Goal: Transaction & Acquisition: Purchase product/service

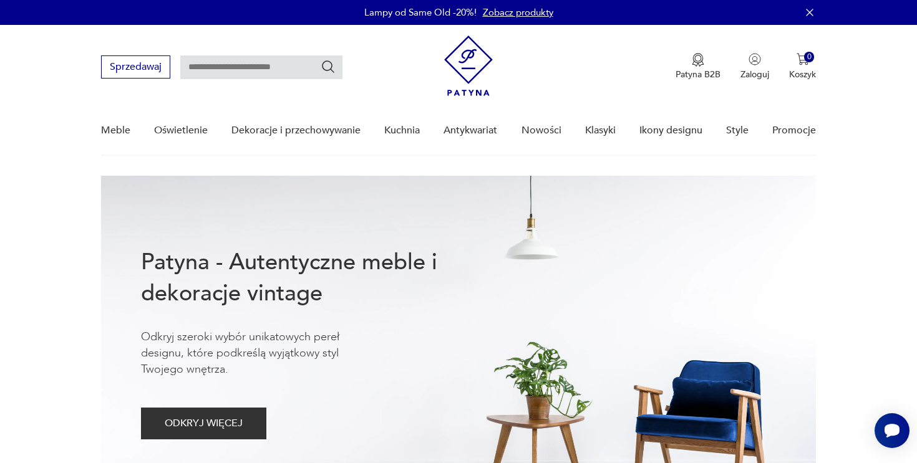
click at [282, 62] on input "text" at bounding box center [261, 68] width 162 height 24
type input "******"
click at [246, 71] on input "******" at bounding box center [261, 68] width 162 height 24
click at [323, 70] on icon "Szukaj" at bounding box center [328, 66] width 15 height 15
type input "******"
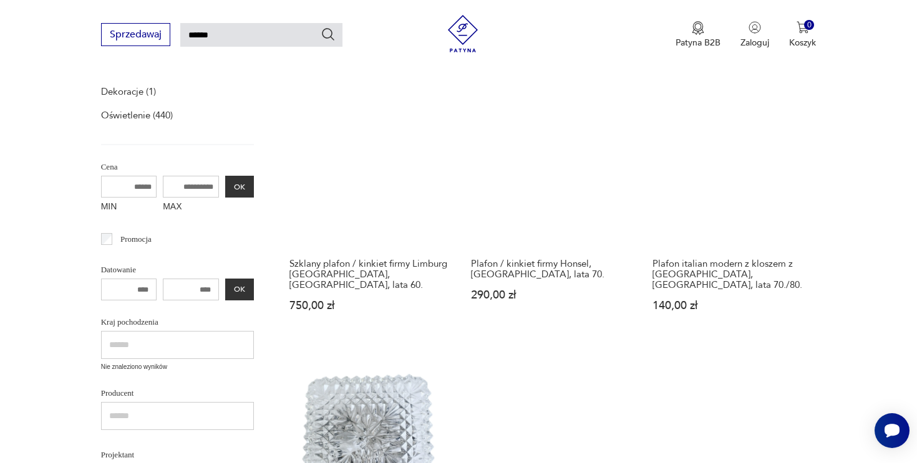
scroll to position [226, 0]
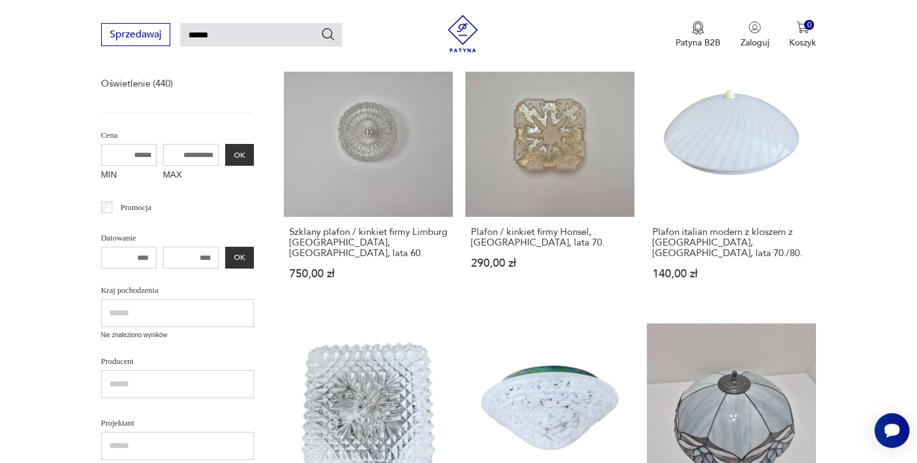
click at [187, 144] on input "MAX" at bounding box center [191, 155] width 56 height 22
type input "*"
type input "***"
click at [240, 152] on button "OK" at bounding box center [239, 155] width 29 height 22
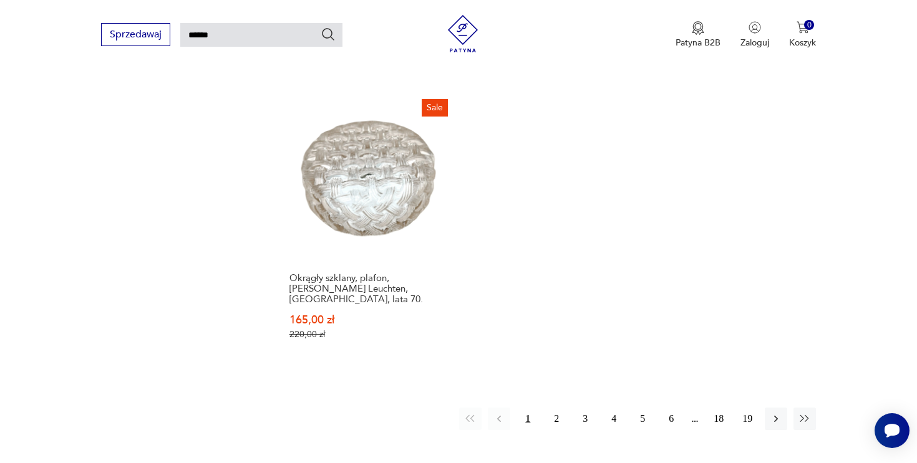
scroll to position [1542, 0]
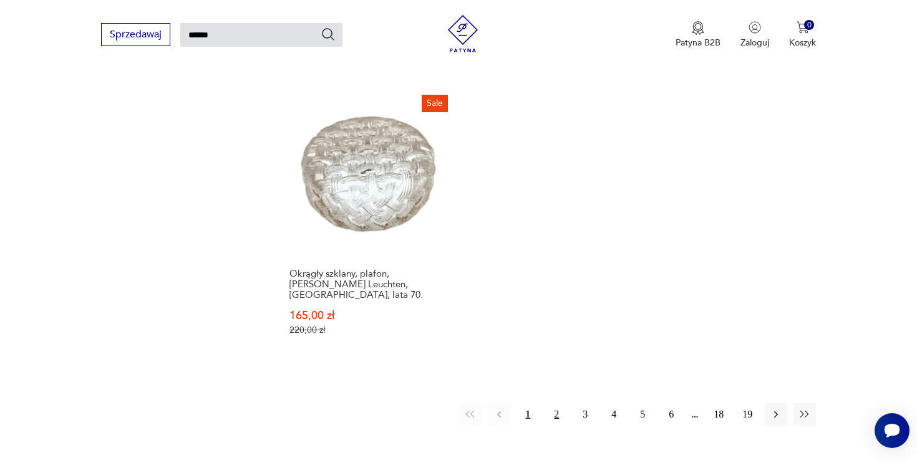
click at [557, 403] on button "2" at bounding box center [556, 414] width 22 height 22
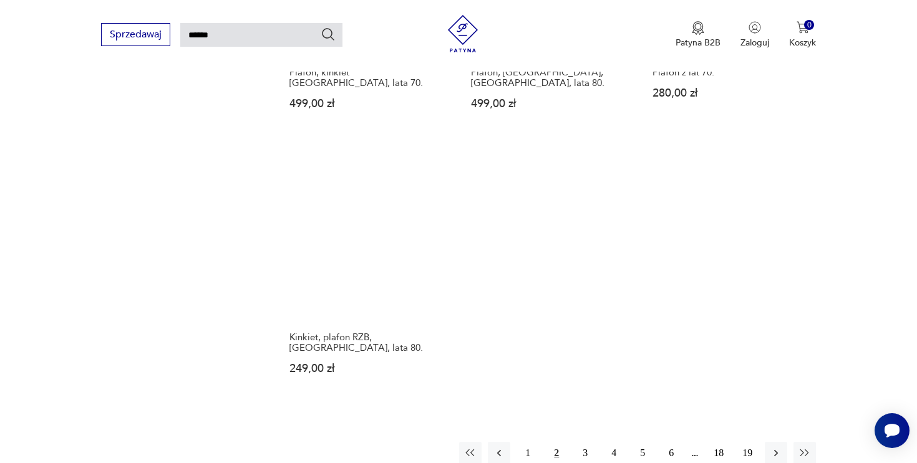
scroll to position [1535, 0]
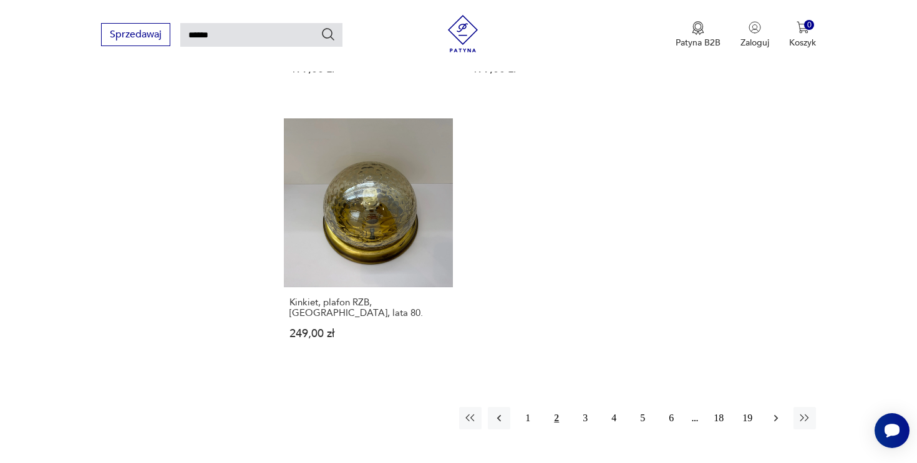
click at [773, 412] on icon "button" at bounding box center [776, 418] width 12 height 12
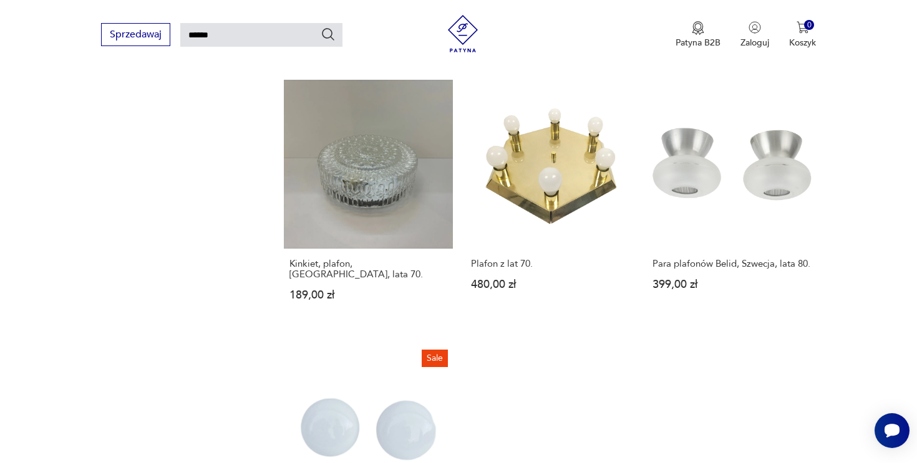
scroll to position [1545, 0]
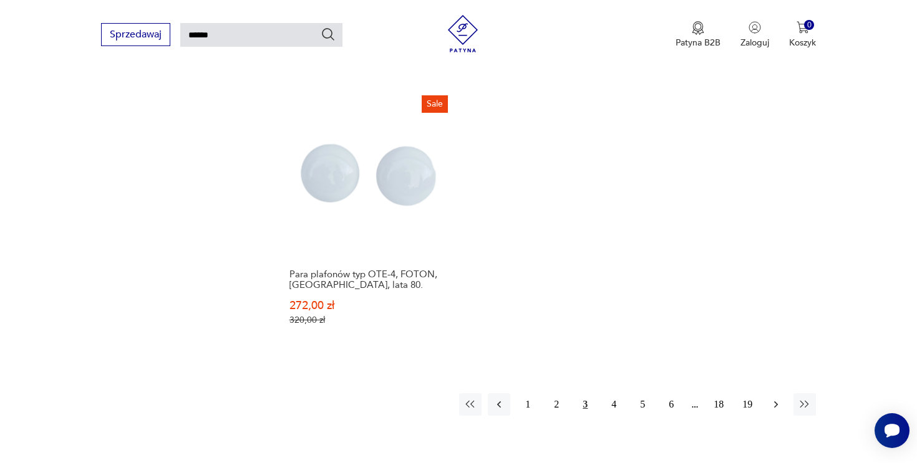
click at [776, 398] on icon "button" at bounding box center [776, 404] width 12 height 12
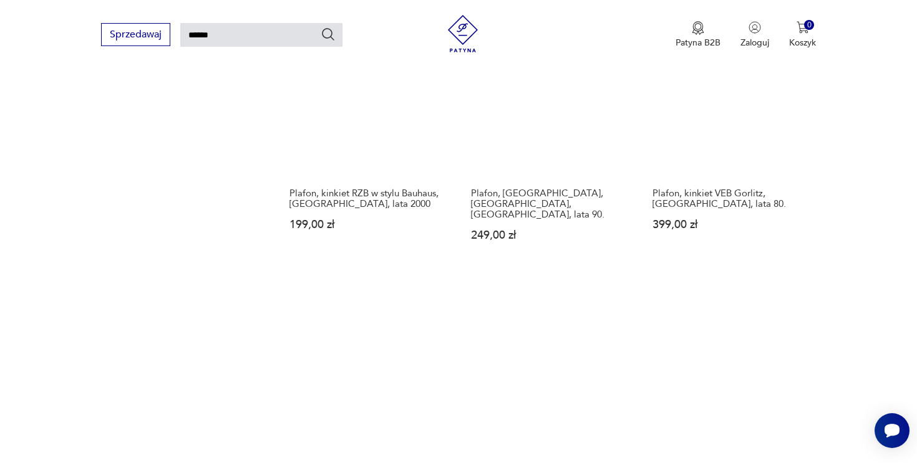
scroll to position [1545, 0]
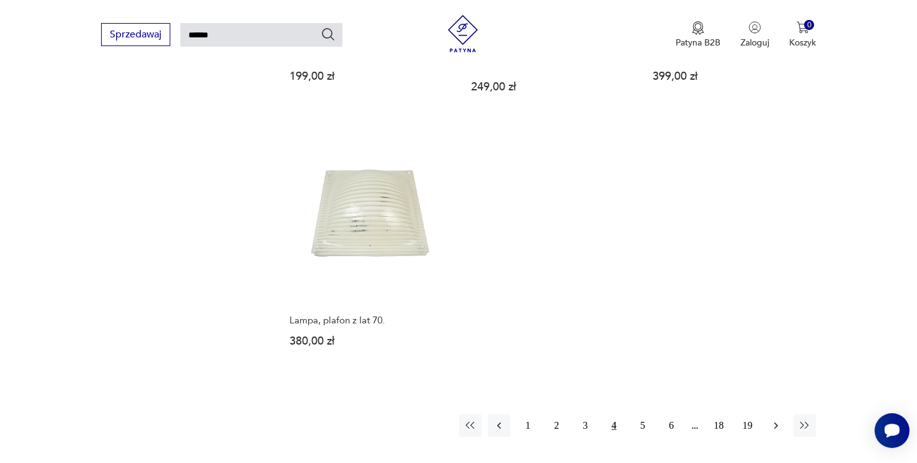
click at [775, 420] on icon "button" at bounding box center [776, 426] width 12 height 12
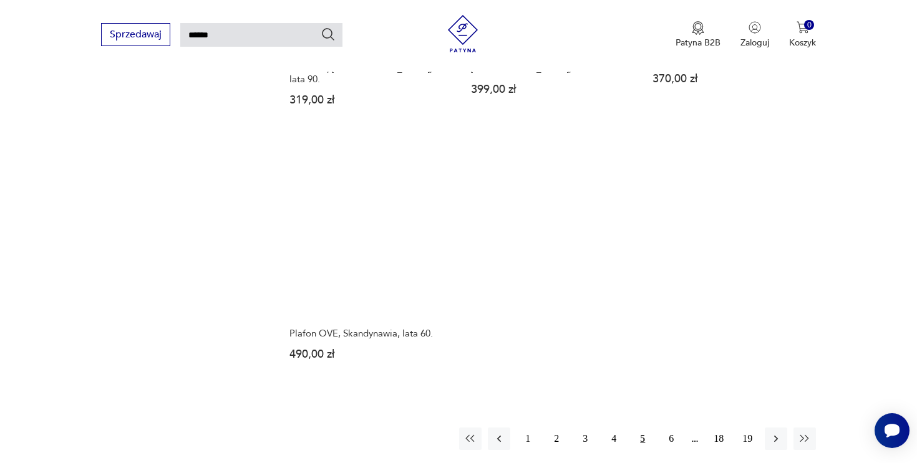
scroll to position [1463, 0]
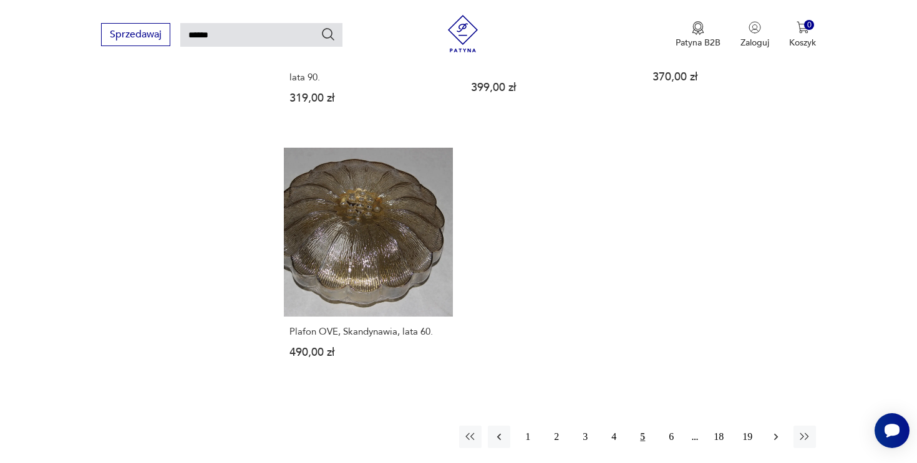
click at [775, 434] on icon "button" at bounding box center [776, 437] width 4 height 7
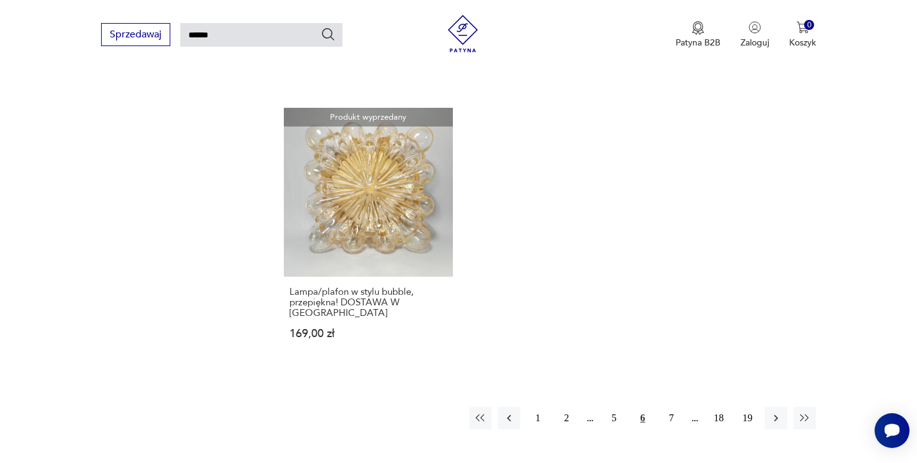
scroll to position [1554, 0]
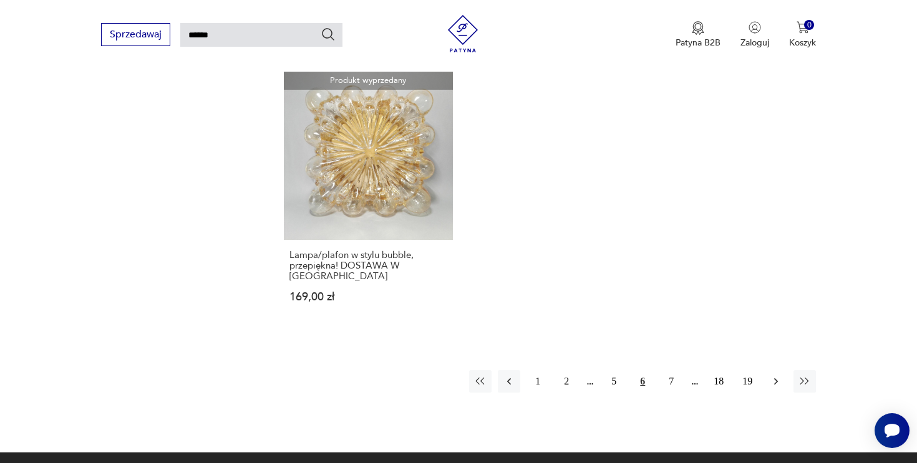
click at [779, 375] on icon "button" at bounding box center [776, 381] width 12 height 12
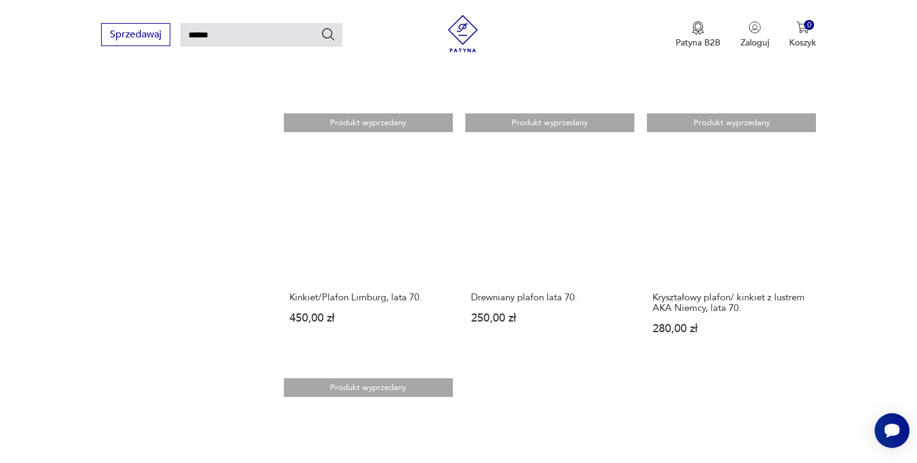
scroll to position [1262, 0]
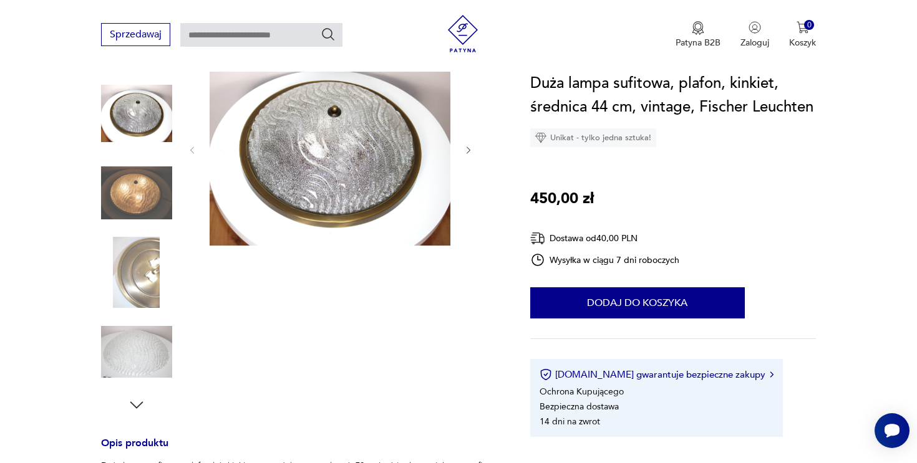
scroll to position [153, 0]
click at [472, 151] on icon "button" at bounding box center [468, 150] width 11 height 11
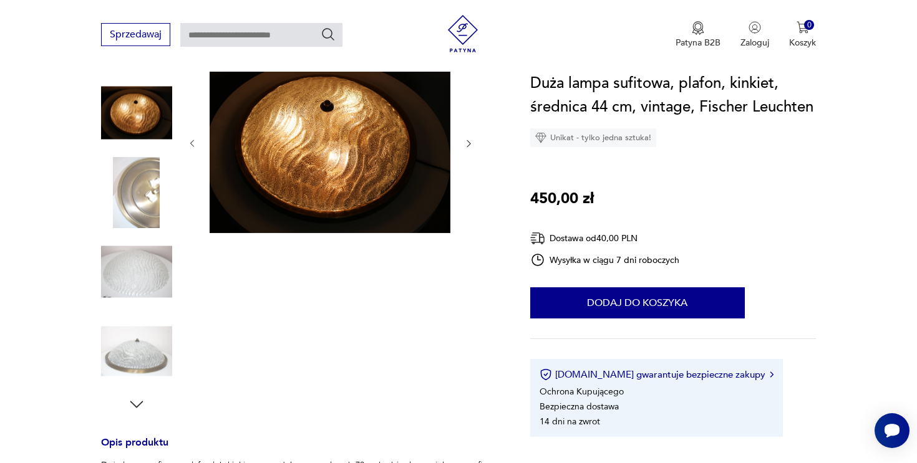
click at [472, 151] on div at bounding box center [330, 143] width 287 height 183
click at [142, 199] on img at bounding box center [136, 192] width 71 height 71
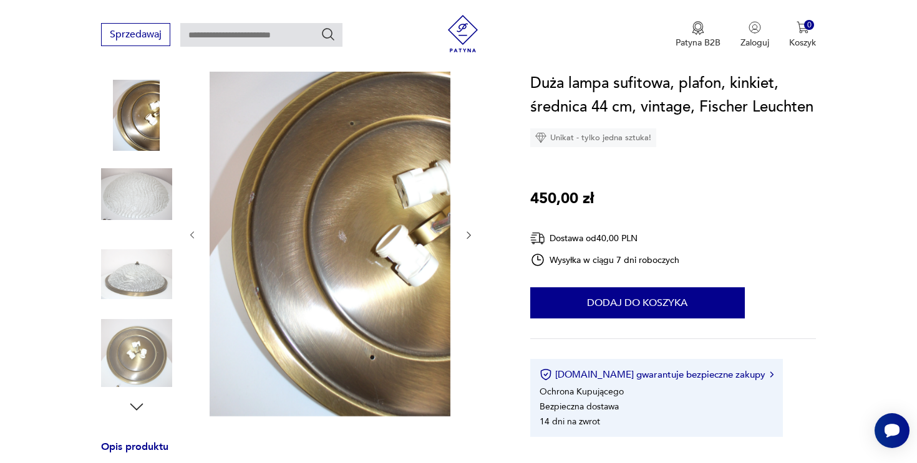
click at [142, 194] on img at bounding box center [136, 194] width 71 height 71
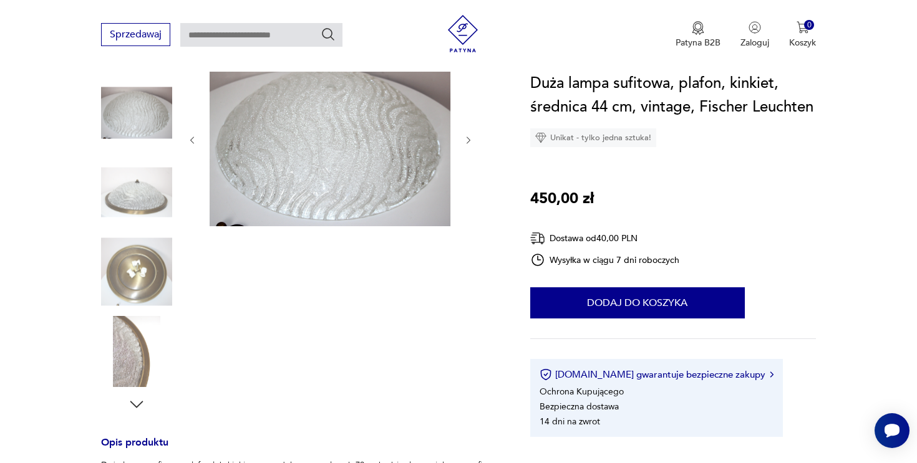
click at [142, 194] on img at bounding box center [136, 192] width 71 height 71
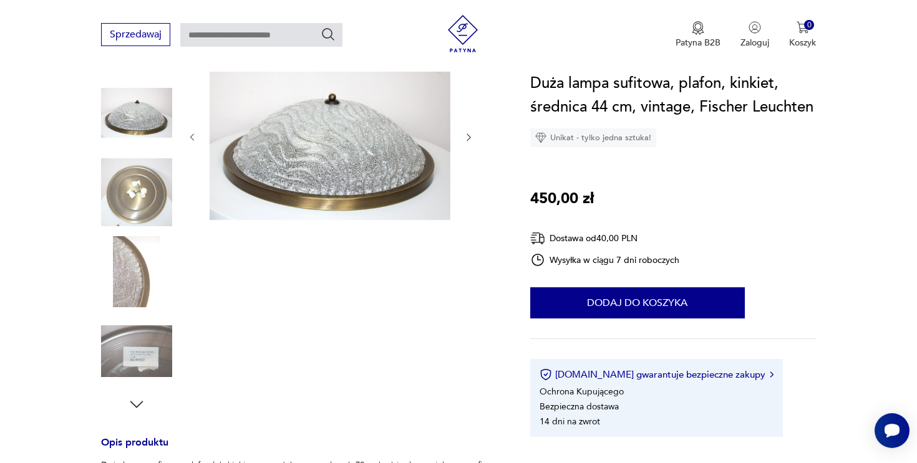
click at [142, 194] on img at bounding box center [136, 192] width 71 height 71
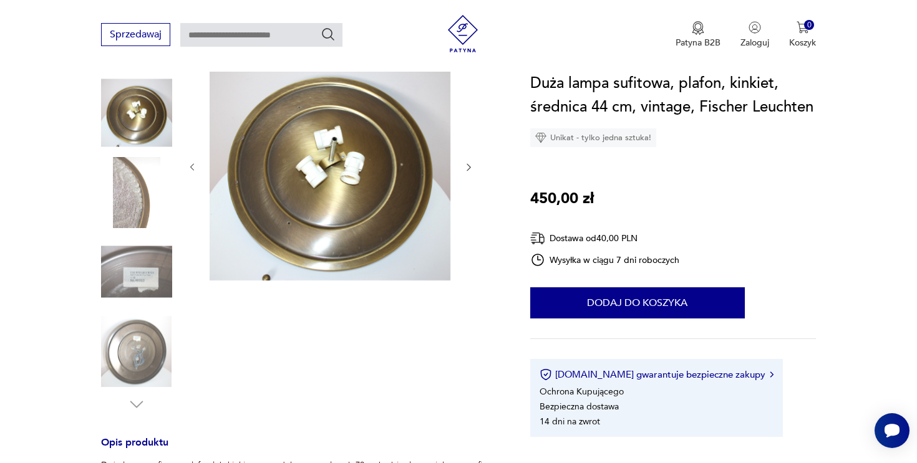
click at [142, 194] on img at bounding box center [136, 192] width 71 height 71
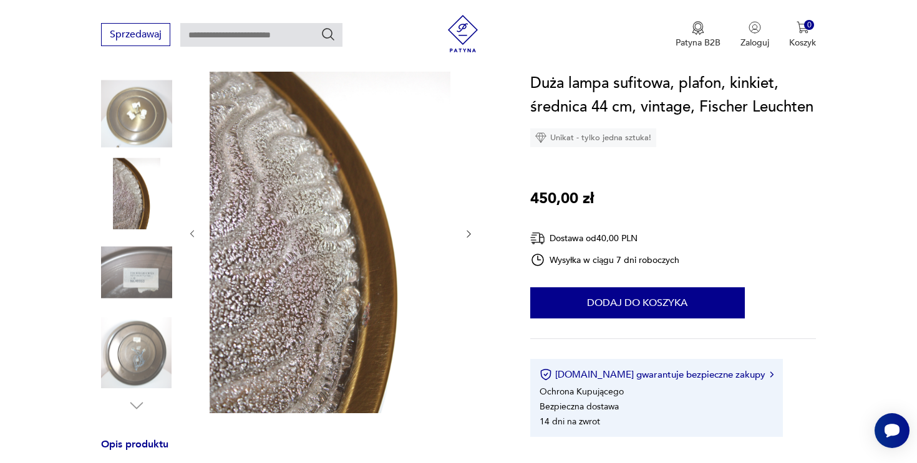
click at [138, 247] on img at bounding box center [136, 273] width 71 height 71
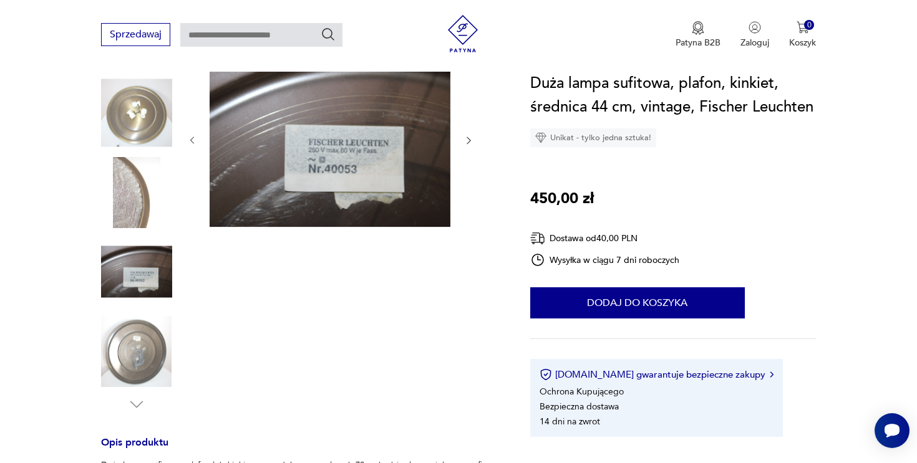
click at [135, 365] on img at bounding box center [136, 351] width 71 height 71
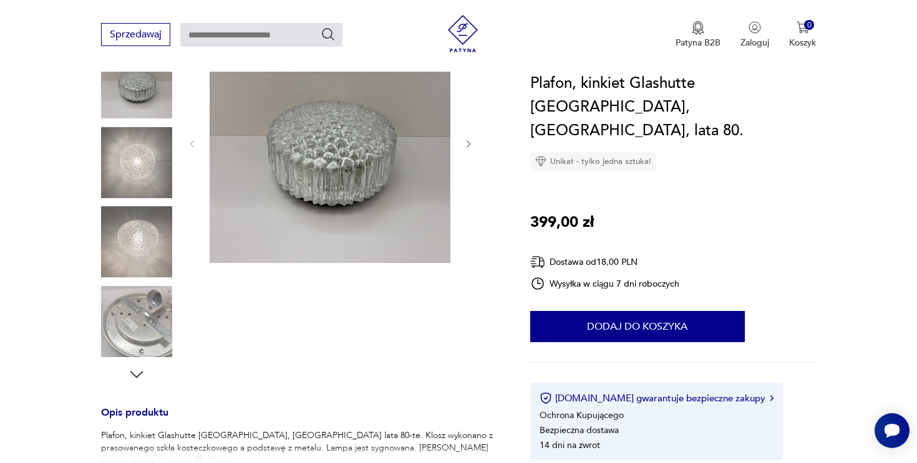
scroll to position [108, 0]
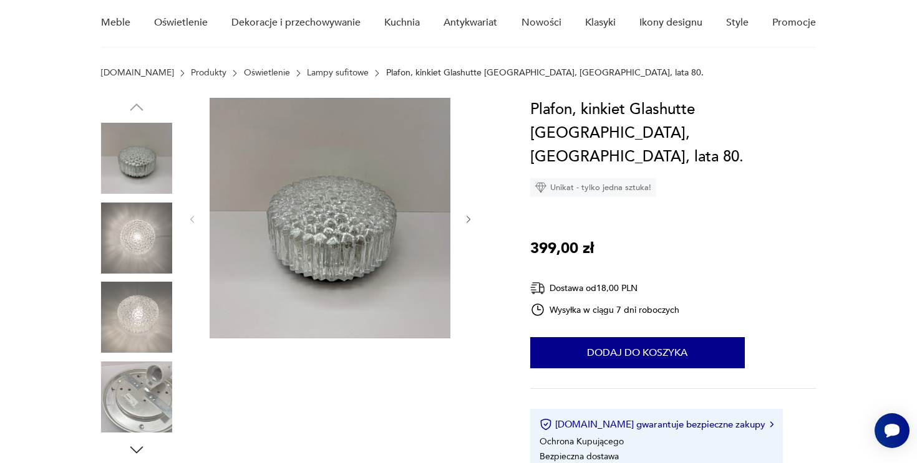
click at [463, 226] on div at bounding box center [330, 219] width 287 height 243
click at [465, 216] on icon "button" at bounding box center [468, 220] width 11 height 11
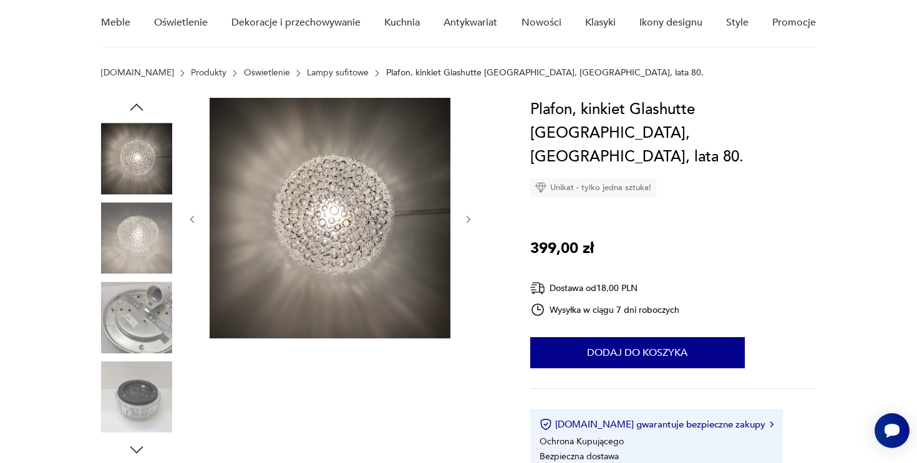
click at [465, 216] on icon "button" at bounding box center [468, 220] width 11 height 11
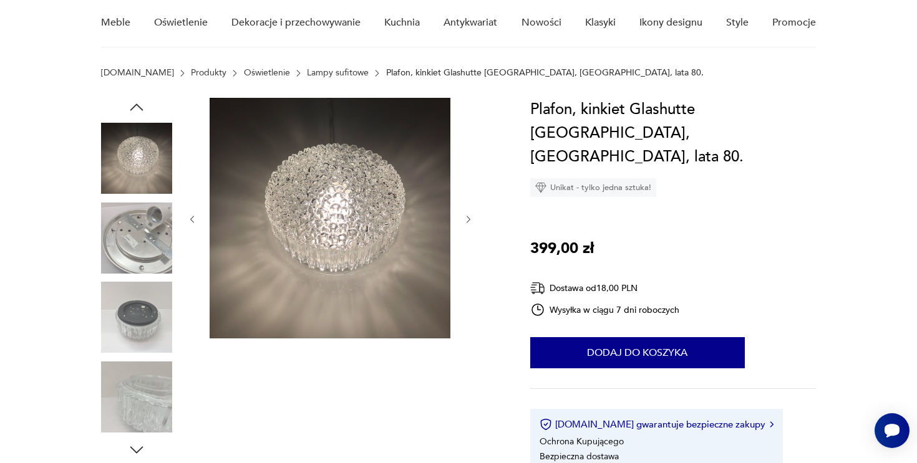
click at [465, 216] on icon "button" at bounding box center [468, 220] width 11 height 11
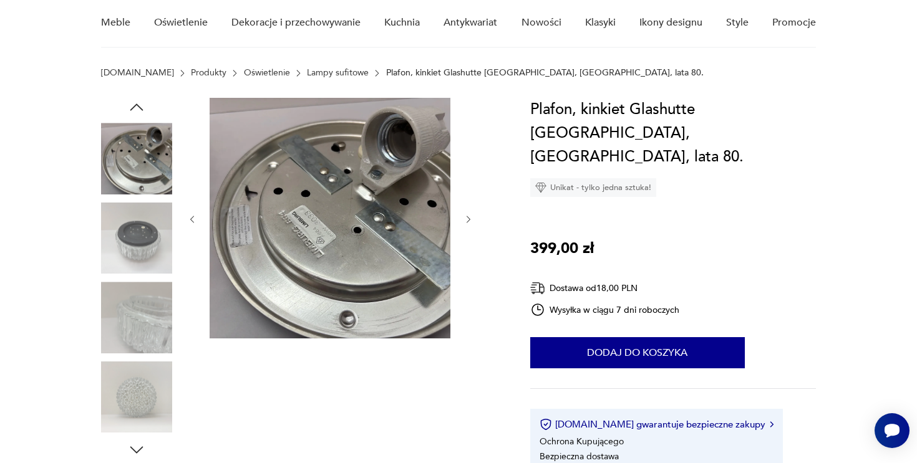
click at [465, 216] on icon "button" at bounding box center [468, 220] width 11 height 11
